Goal: Book appointment/travel/reservation

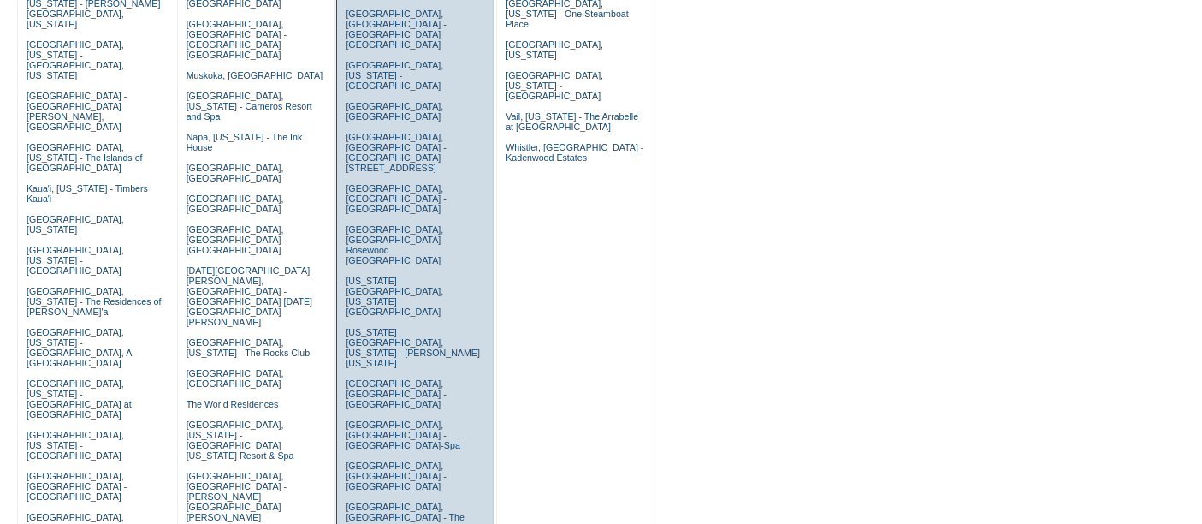
scroll to position [498, 0]
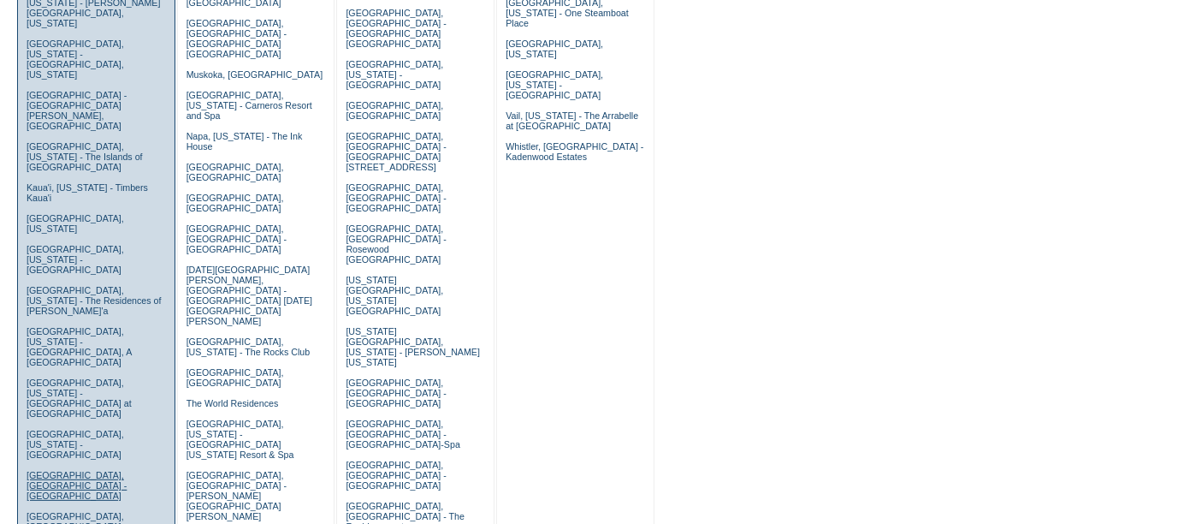
click at [56, 470] on link "[GEOGRAPHIC_DATA], [GEOGRAPHIC_DATA] - [GEOGRAPHIC_DATA]" at bounding box center [77, 485] width 100 height 31
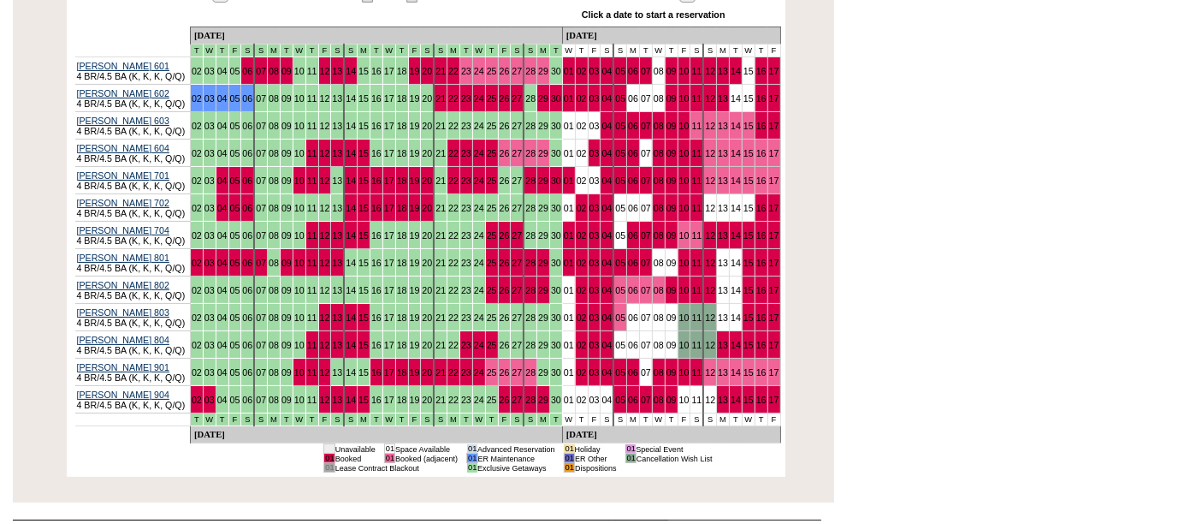
scroll to position [263, 0]
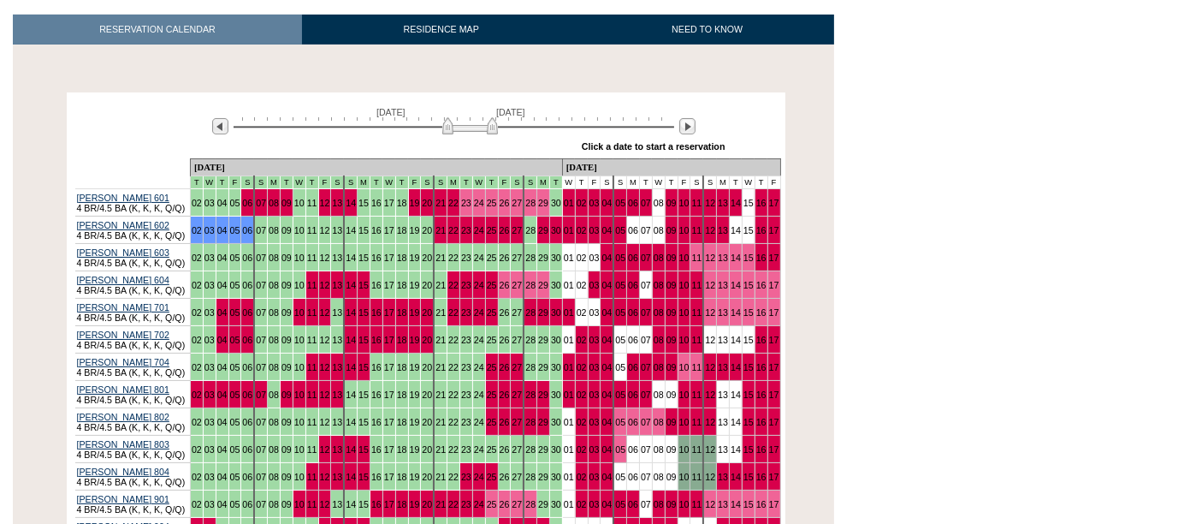
drag, startPoint x: 373, startPoint y: 108, endPoint x: 454, endPoint y: 108, distance: 80.4
click at [454, 117] on img at bounding box center [470, 125] width 56 height 17
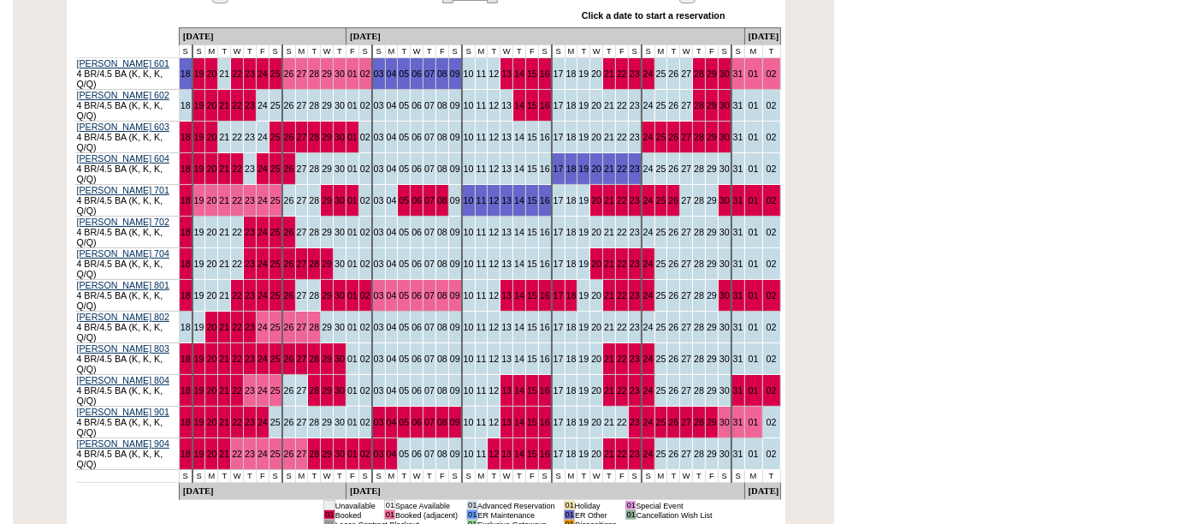
scroll to position [380, 0]
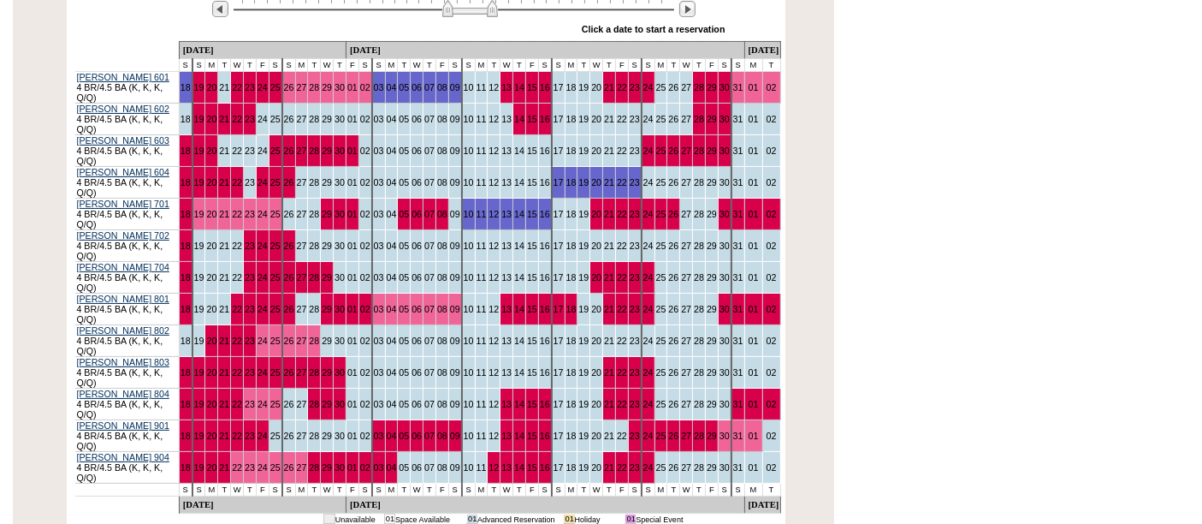
click at [501, 388] on td "13" at bounding box center [507, 404] width 13 height 32
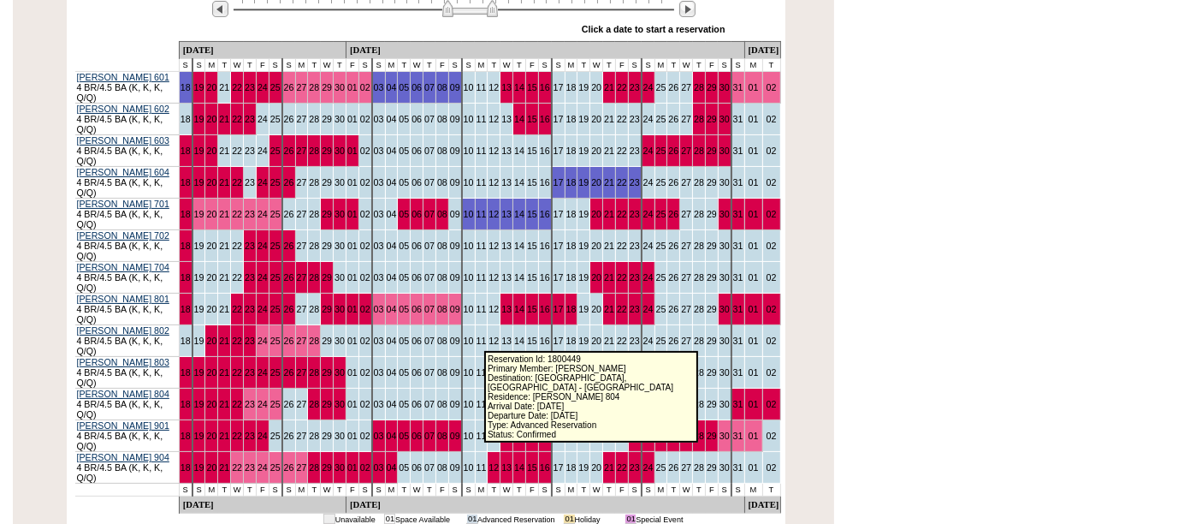
click at [501, 399] on link "13" at bounding box center [506, 404] width 10 height 10
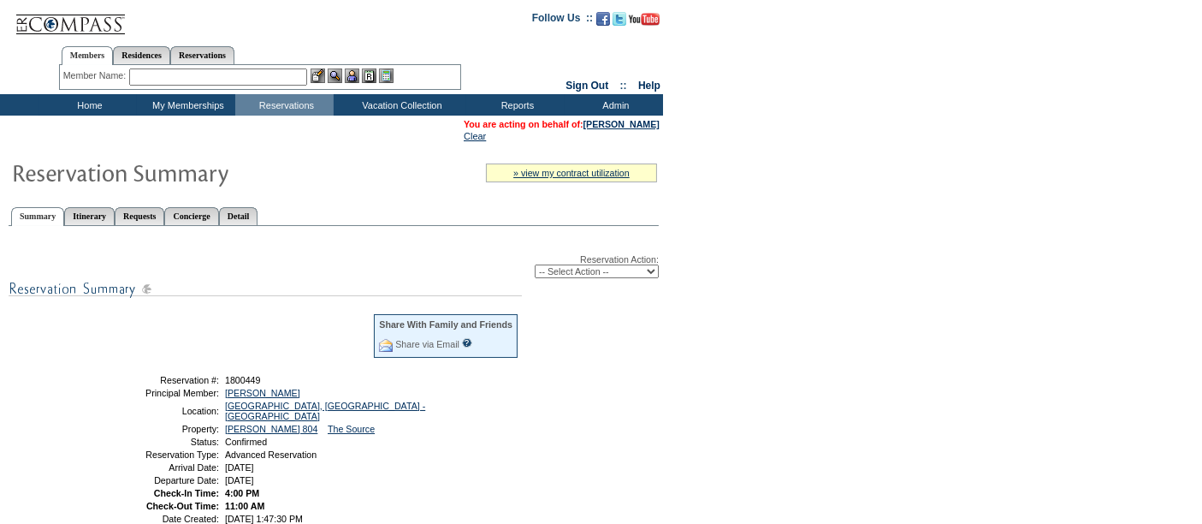
click at [604, 270] on select "-- Select Action -- Modify Reservation Dates Modify Reservation Cost Modify Occ…" at bounding box center [597, 271] width 124 height 14
select select "ChangeDates"
click at [535, 264] on select "-- Select Action -- Modify Reservation Dates Modify Reservation Cost Modify Occ…" at bounding box center [597, 271] width 124 height 14
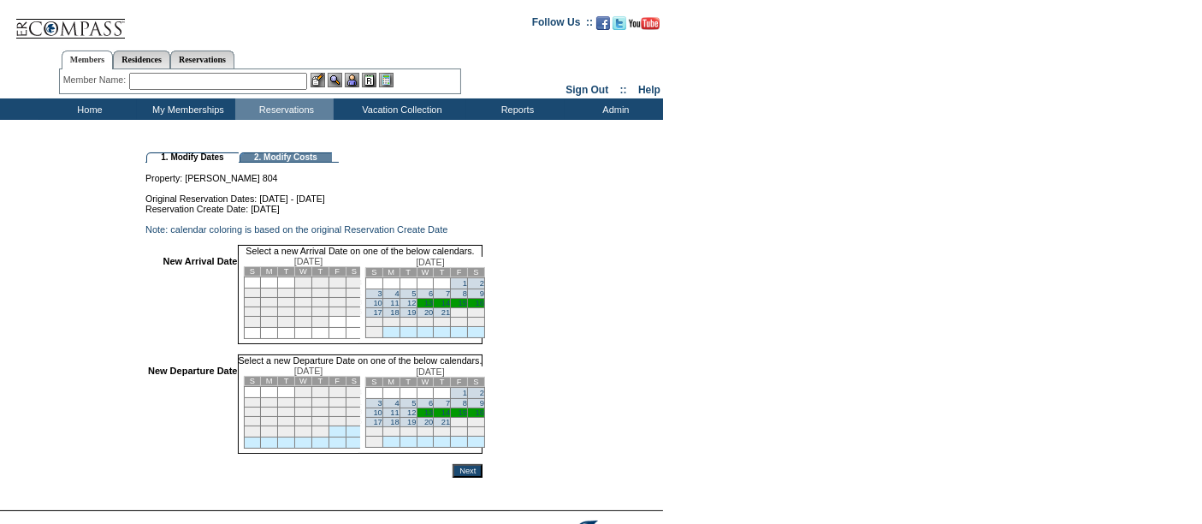
click at [382, 308] on td "10" at bounding box center [373, 303] width 17 height 9
click at [382, 426] on link "17" at bounding box center [377, 422] width 9 height 9
